Goal: Navigation & Orientation: Understand site structure

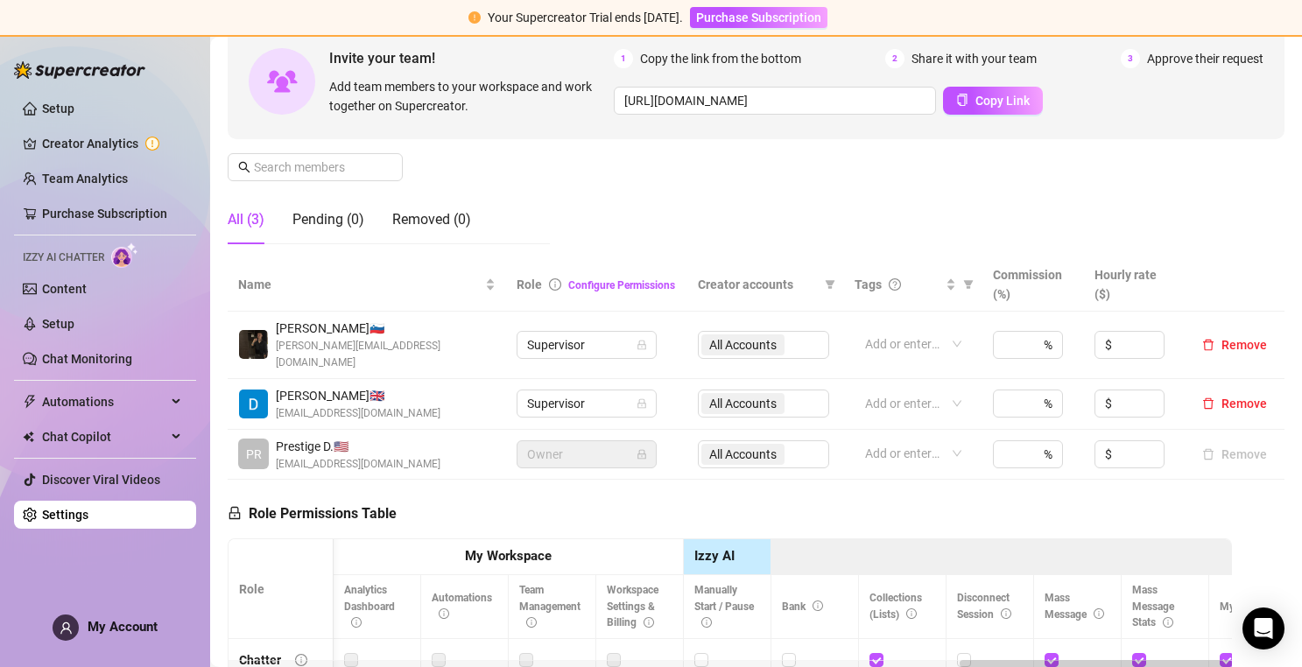
scroll to position [0, 2691]
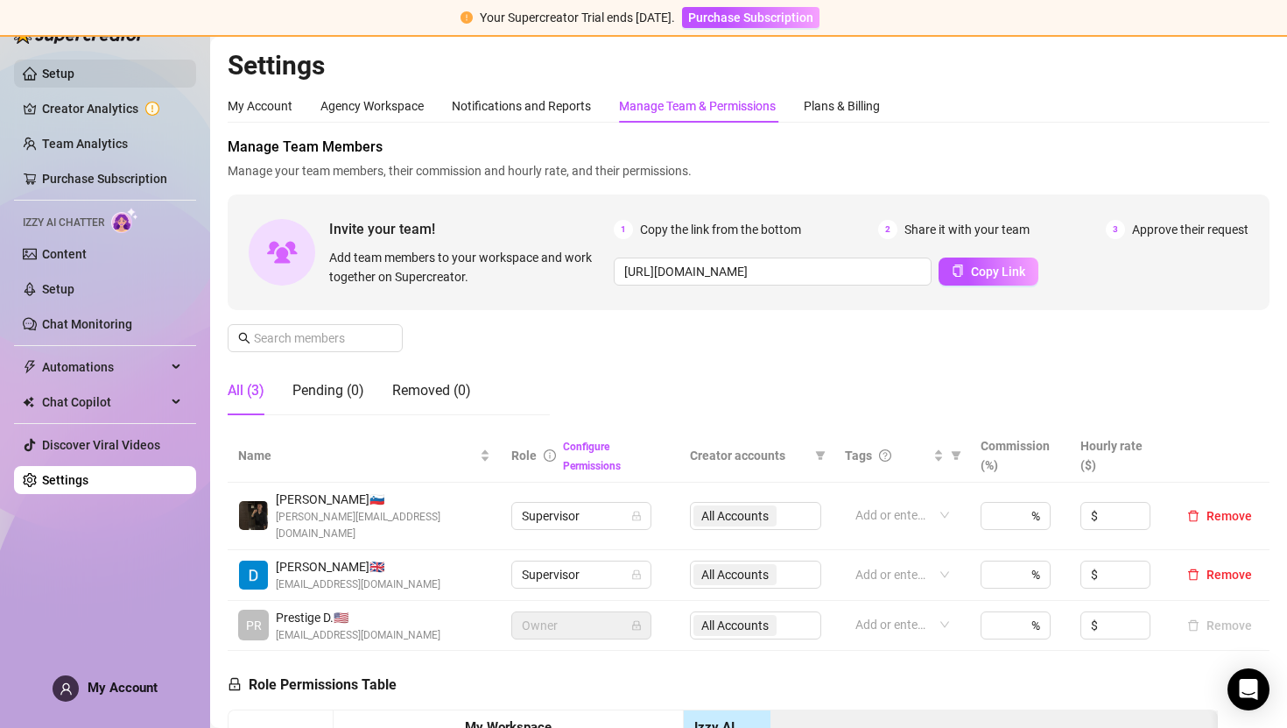
click at [46, 72] on link "Setup" at bounding box center [58, 74] width 32 height 14
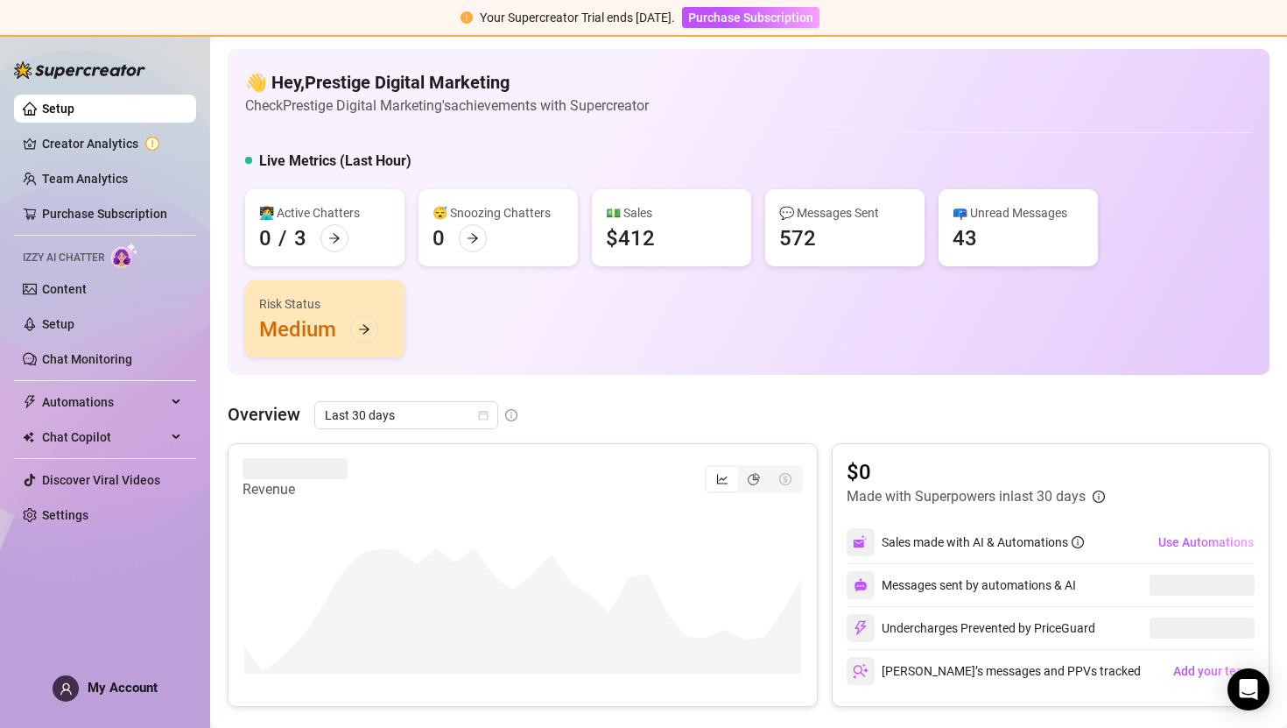
click at [46, 67] on img at bounding box center [79, 70] width 131 height 18
click at [54, 140] on link "Creator Analytics" at bounding box center [112, 144] width 140 height 28
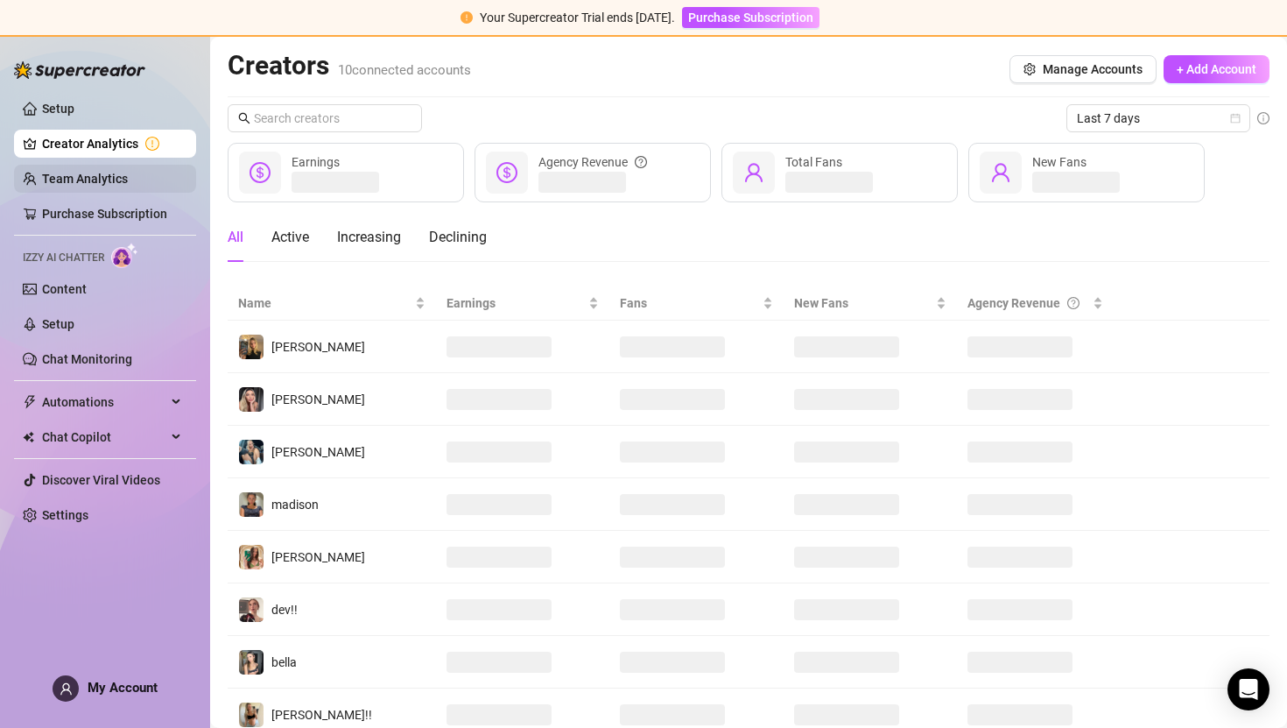
click at [65, 178] on link "Team Analytics" at bounding box center [85, 179] width 86 height 14
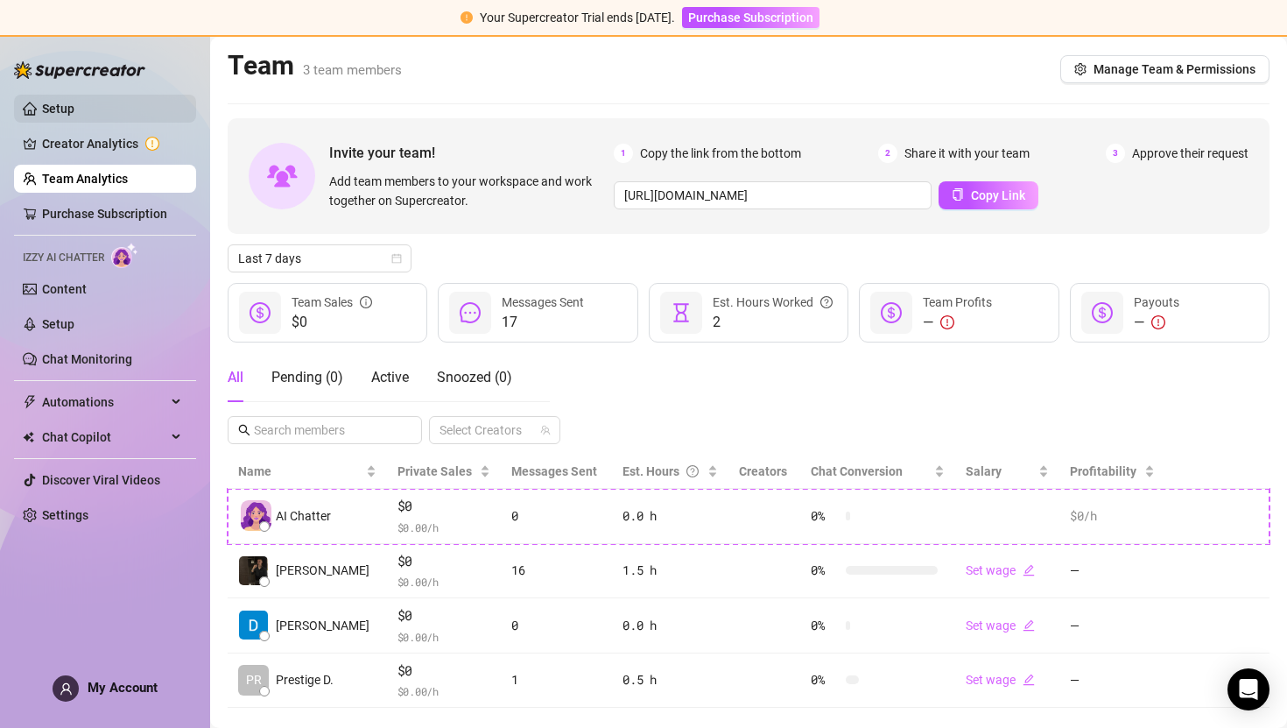
click at [74, 102] on link "Setup" at bounding box center [58, 109] width 32 height 14
